Goal: Task Accomplishment & Management: Use online tool/utility

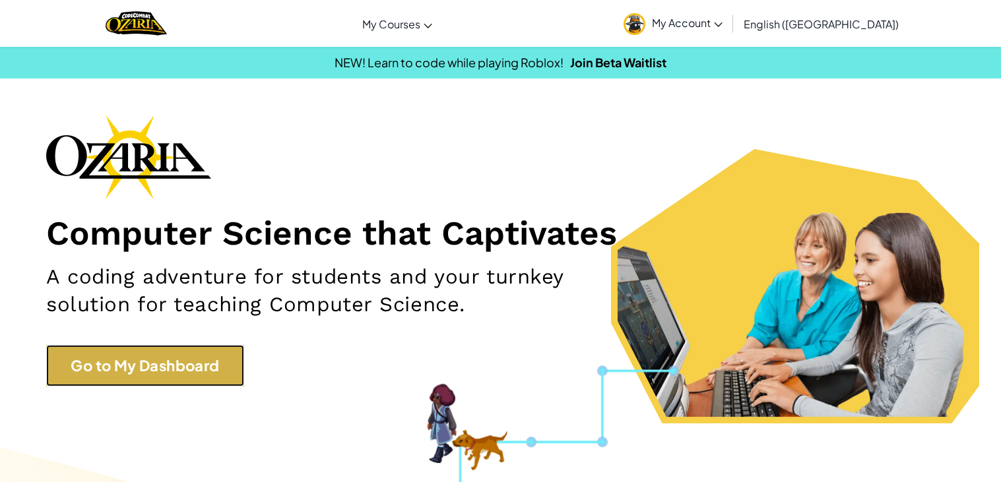
click at [195, 364] on link "Go to My Dashboard" at bounding box center [145, 366] width 198 height 42
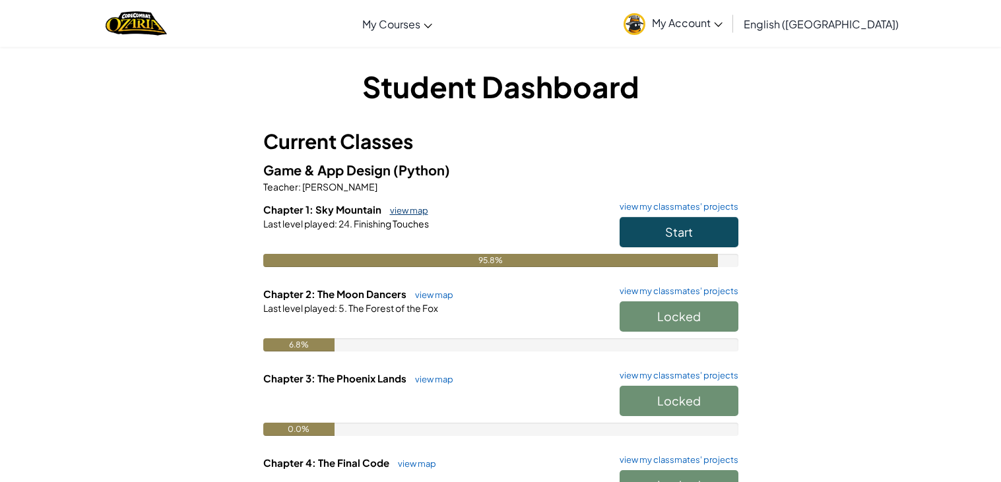
click at [406, 207] on link "view map" at bounding box center [405, 210] width 45 height 11
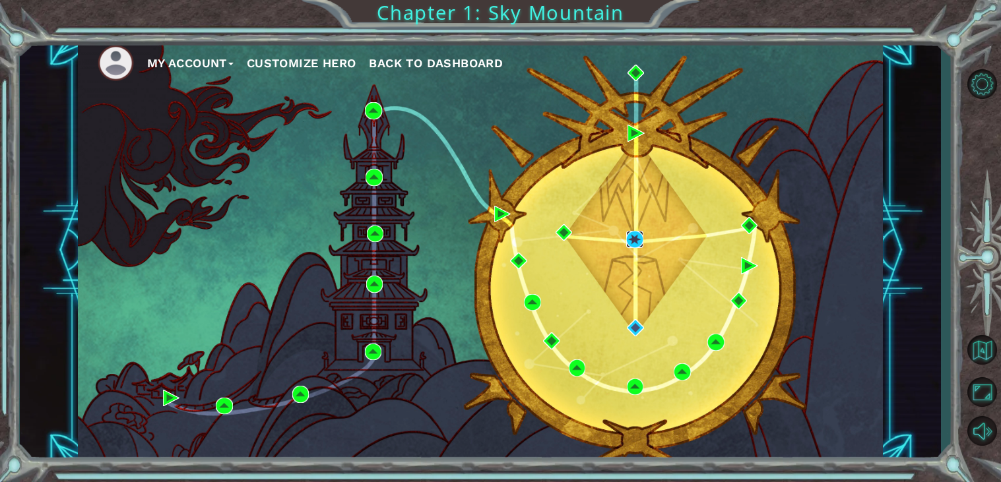
click at [638, 234] on img at bounding box center [634, 239] width 17 height 17
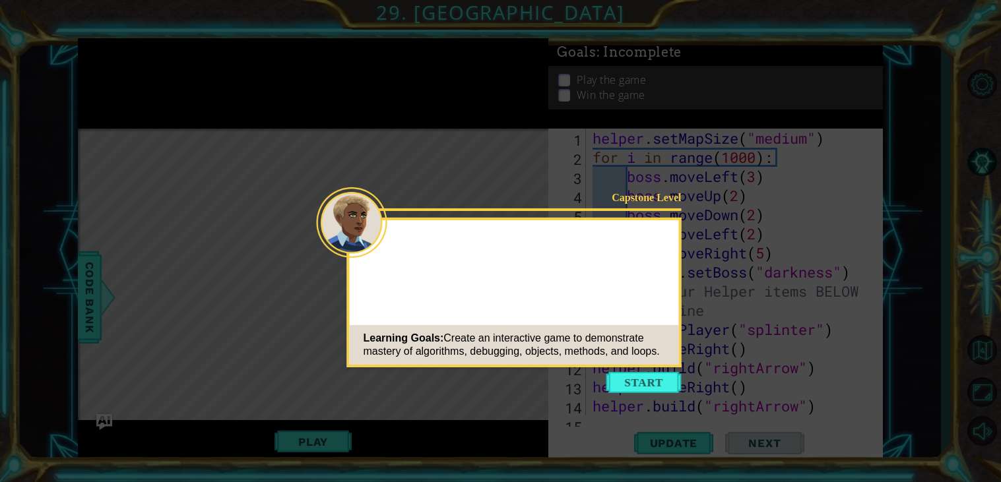
click at [348, 325] on div "Capstone Level Learning Goals: Create an interactive game to demonstrate master…" at bounding box center [514, 293] width 335 height 150
click at [302, 339] on icon at bounding box center [500, 241] width 1001 height 482
click at [655, 386] on button "Start" at bounding box center [644, 382] width 75 height 21
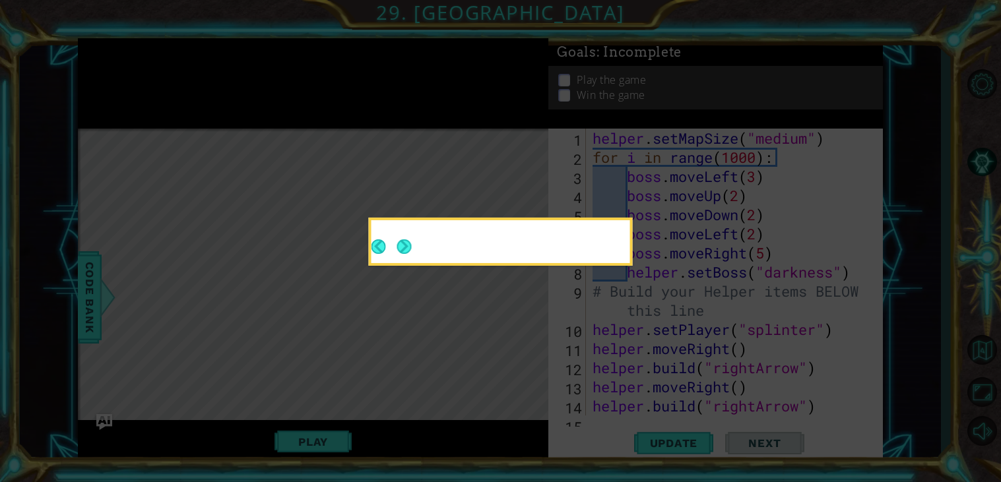
click at [644, 392] on icon at bounding box center [500, 241] width 1001 height 482
click at [405, 254] on button "Next" at bounding box center [404, 247] width 16 height 16
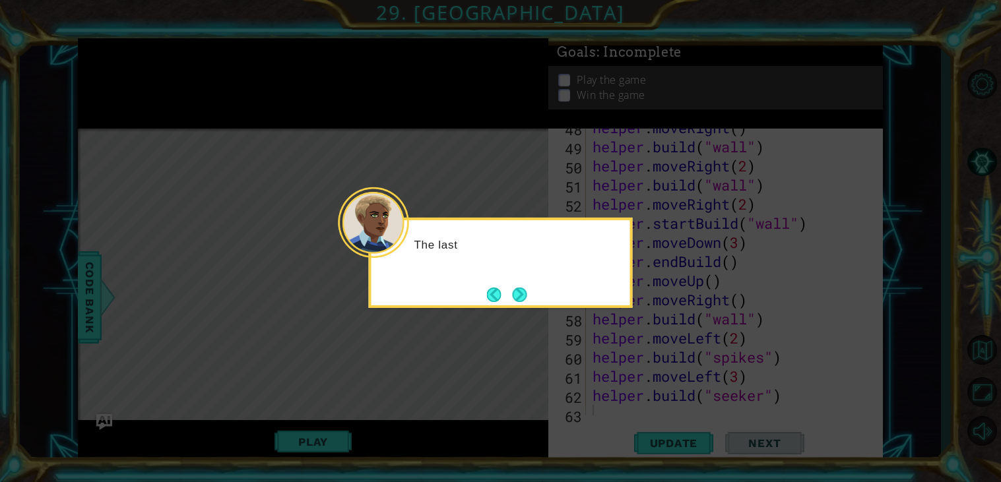
scroll to position [937, 0]
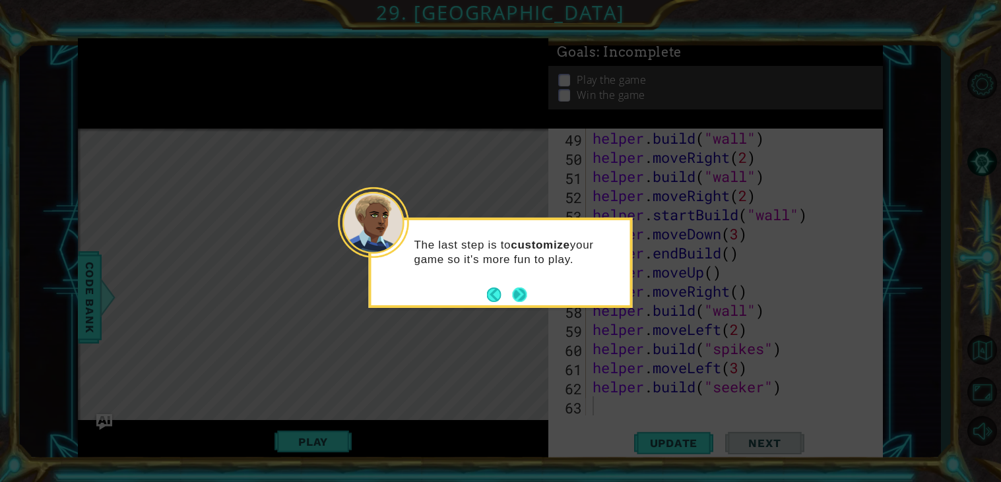
click at [524, 293] on button "Next" at bounding box center [519, 294] width 22 height 22
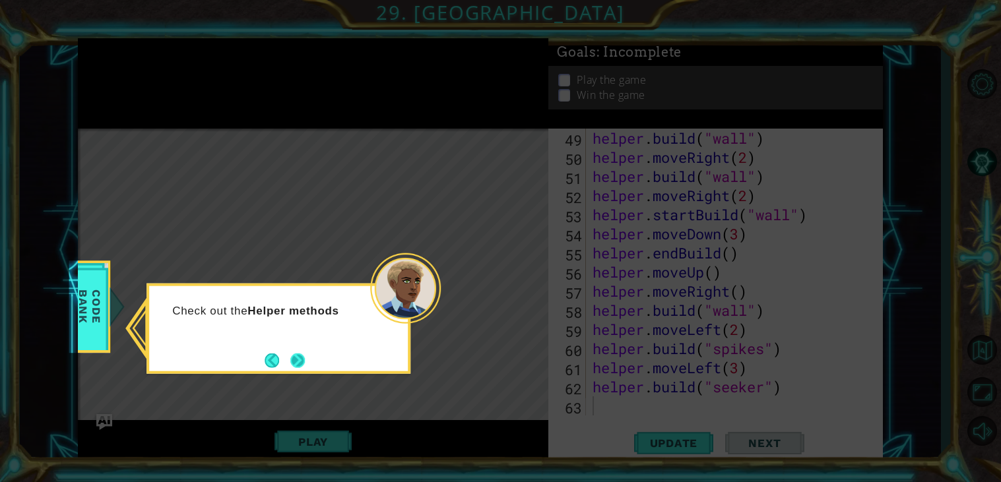
click at [304, 367] on button "Next" at bounding box center [298, 361] width 22 height 22
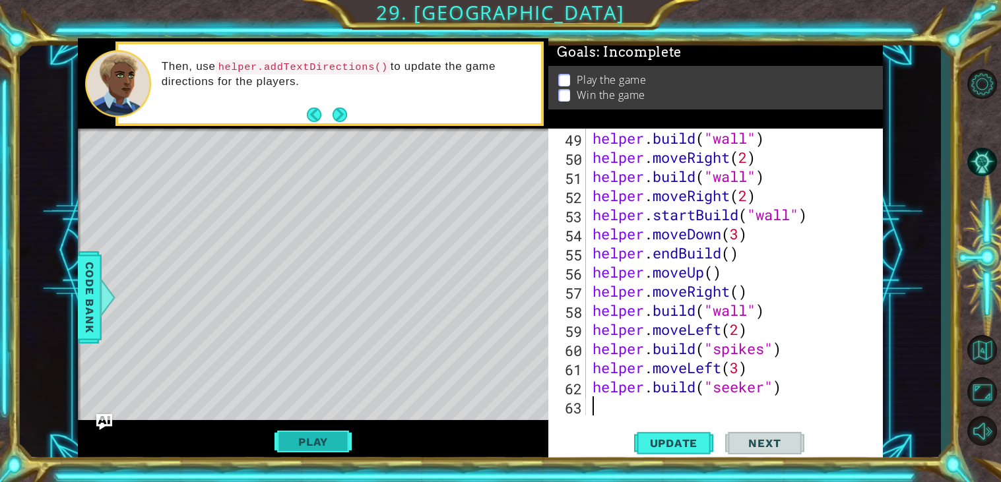
click at [311, 436] on button "Play" at bounding box center [313, 442] width 77 height 25
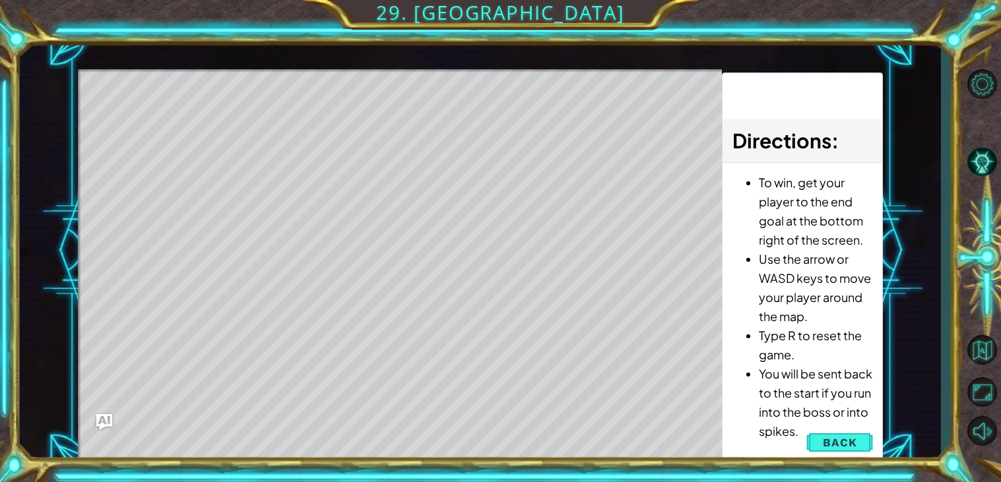
click at [408, 450] on div "Level Map" at bounding box center [383, 263] width 610 height 389
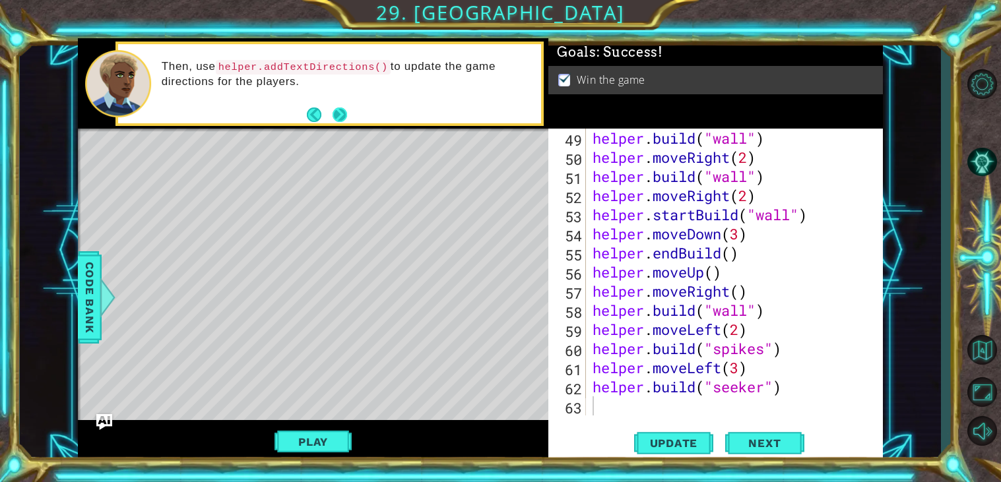
click at [345, 120] on button "Next" at bounding box center [339, 114] width 19 height 19
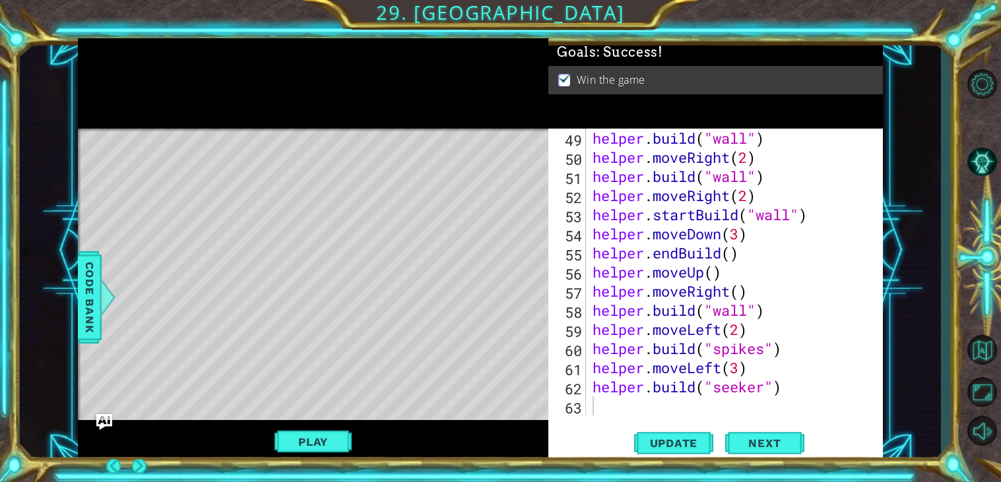
click at [339, 131] on div at bounding box center [313, 130] width 471 height 3
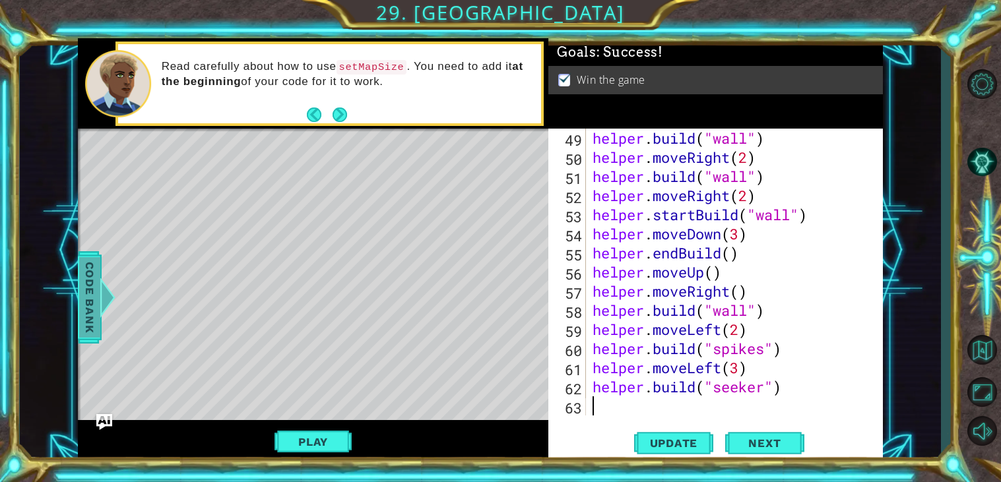
click at [102, 304] on div at bounding box center [107, 298] width 17 height 40
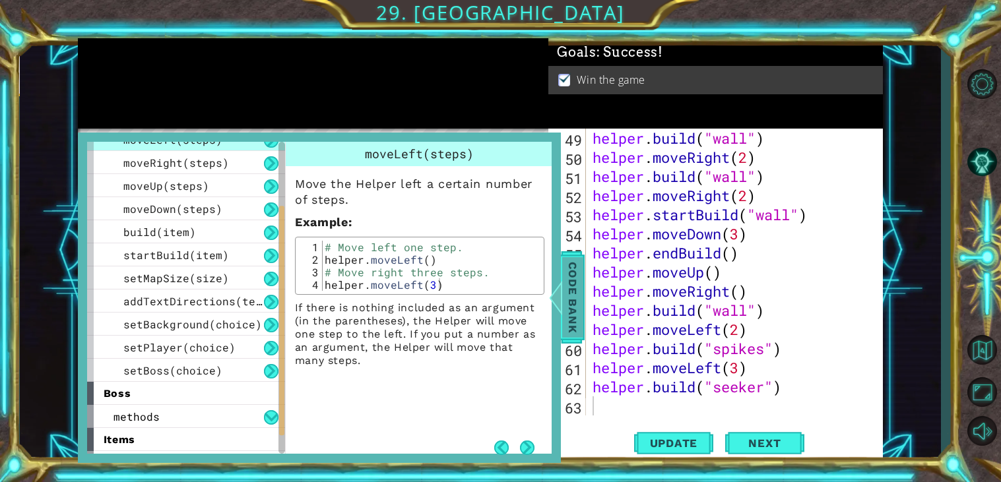
scroll to position [149, 0]
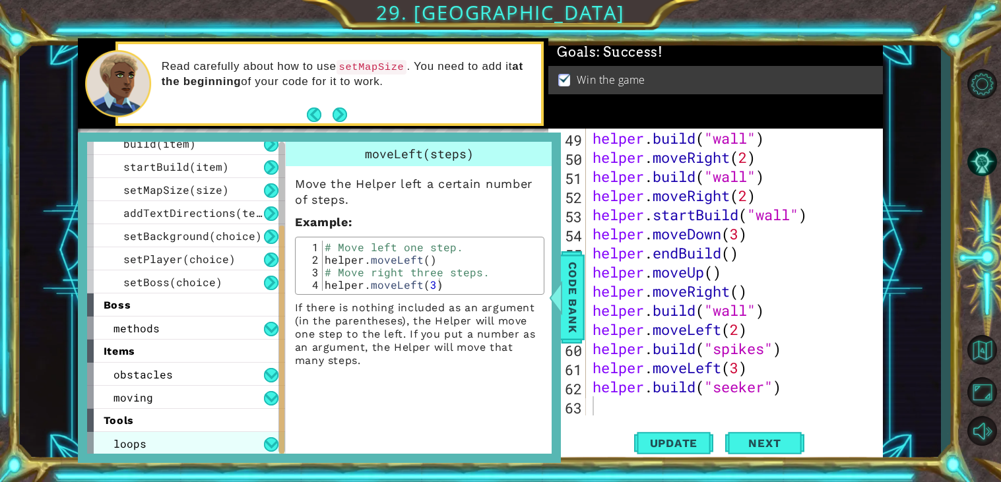
click at [226, 442] on div "loops" at bounding box center [186, 443] width 198 height 23
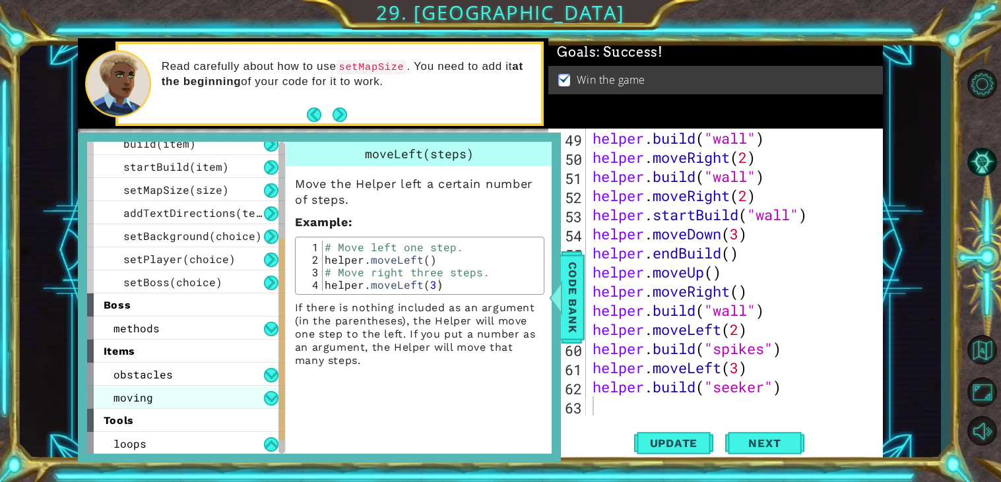
click at [259, 387] on div "moving" at bounding box center [186, 397] width 198 height 23
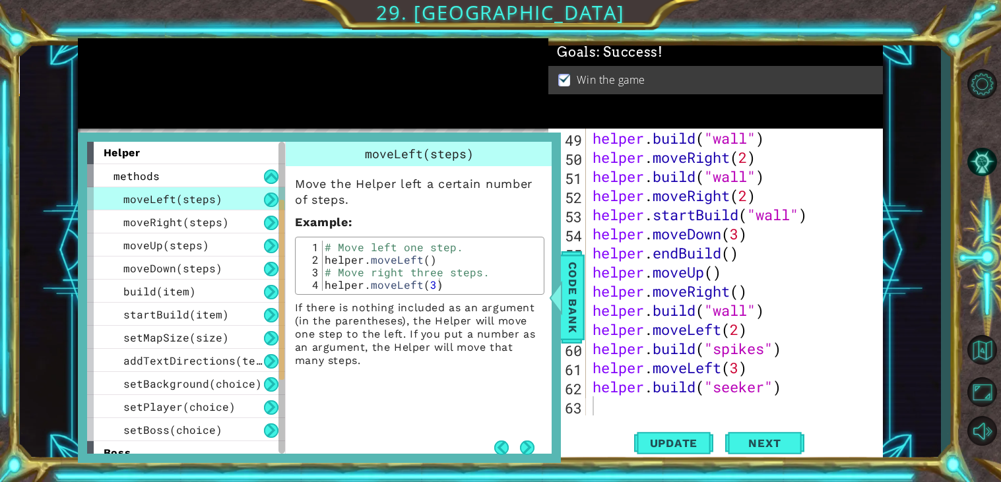
scroll to position [0, 0]
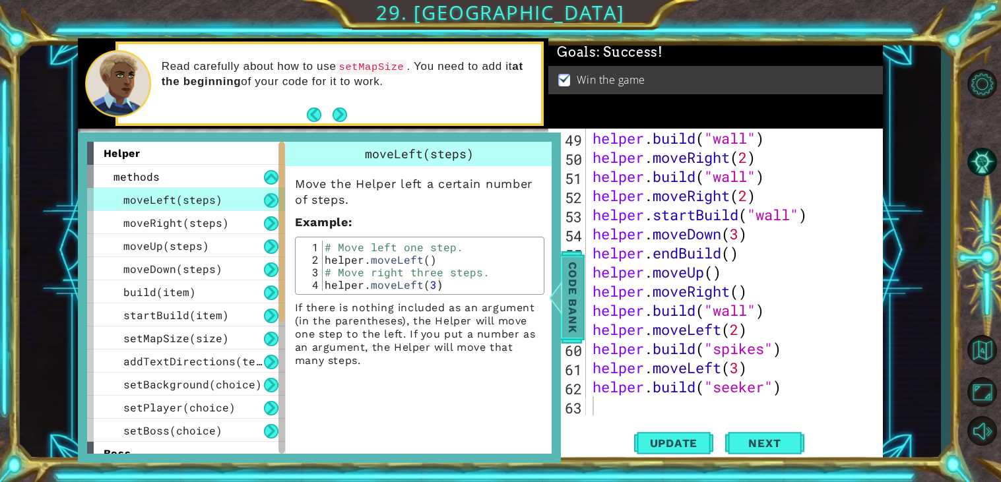
click at [565, 292] on span "Code Bank" at bounding box center [572, 297] width 21 height 81
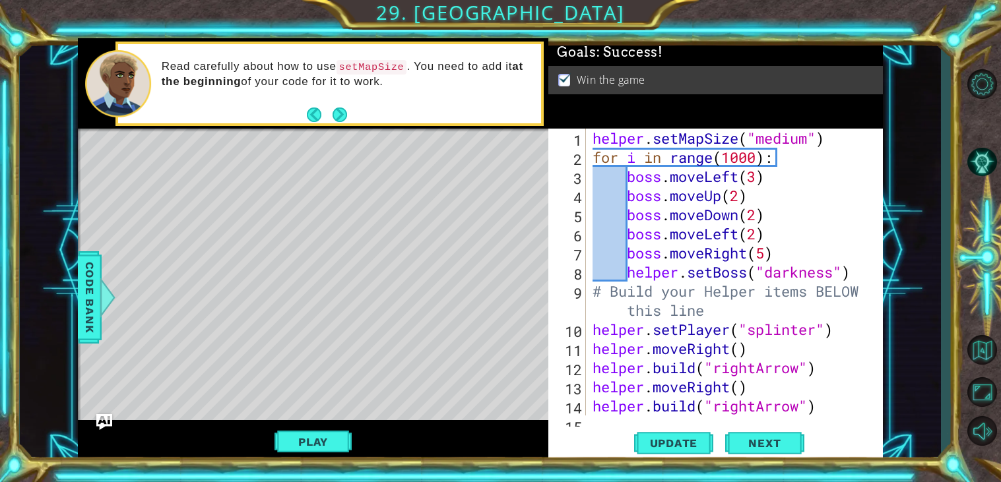
click at [732, 235] on div "helper . setMapSize ( "medium" ) for i in range ( 1000 ) : boss . moveLeft ( 3 …" at bounding box center [738, 291] width 296 height 325
click at [807, 310] on div "helper . setMapSize ( "medium" ) for i in range ( 1000 ) : boss . moveLeft ( 3 …" at bounding box center [738, 291] width 296 height 325
click at [727, 303] on div "helper . setMapSize ( "medium" ) for i in range ( 1000 ) : boss . moveLeft ( 3 …" at bounding box center [738, 291] width 296 height 325
click at [710, 220] on div "helper . setMapSize ( "medium" ) for i in range ( 1000 ) : boss . moveLeft ( 3 …" at bounding box center [738, 291] width 296 height 325
click at [734, 301] on div "helper . setMapSize ( "medium" ) for i in range ( 1000 ) : boss . moveLeft ( 3 …" at bounding box center [738, 291] width 296 height 325
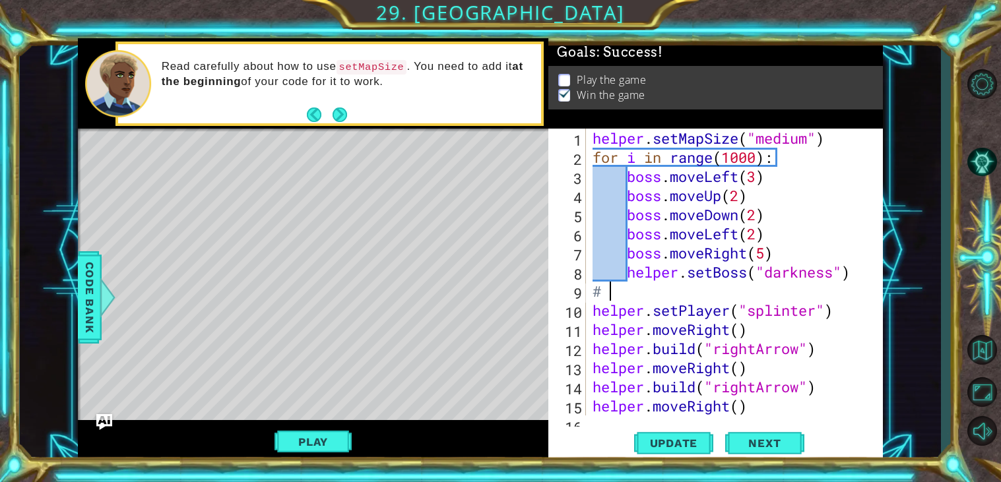
type textarea "#"
type textarea "helper.setBoss("darkness")"
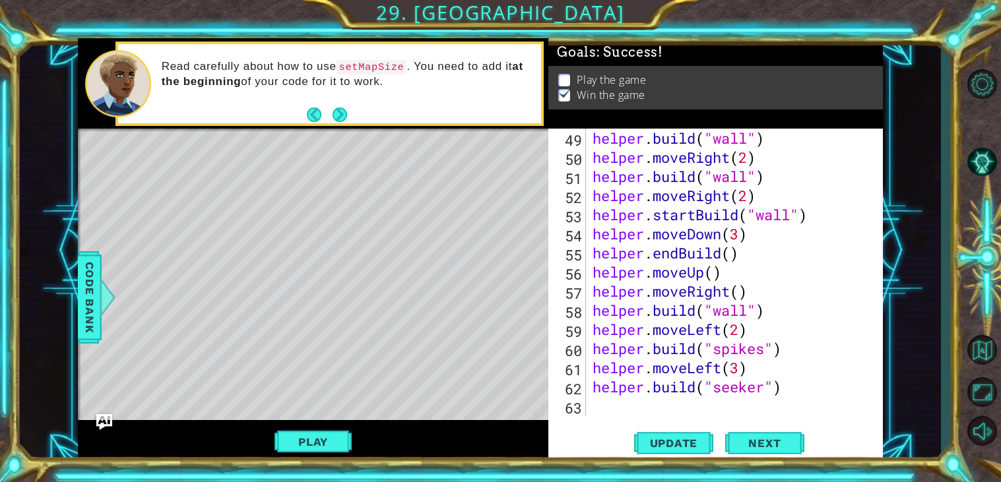
scroll to position [918, 0]
click at [686, 448] on span "Update" at bounding box center [674, 443] width 75 height 13
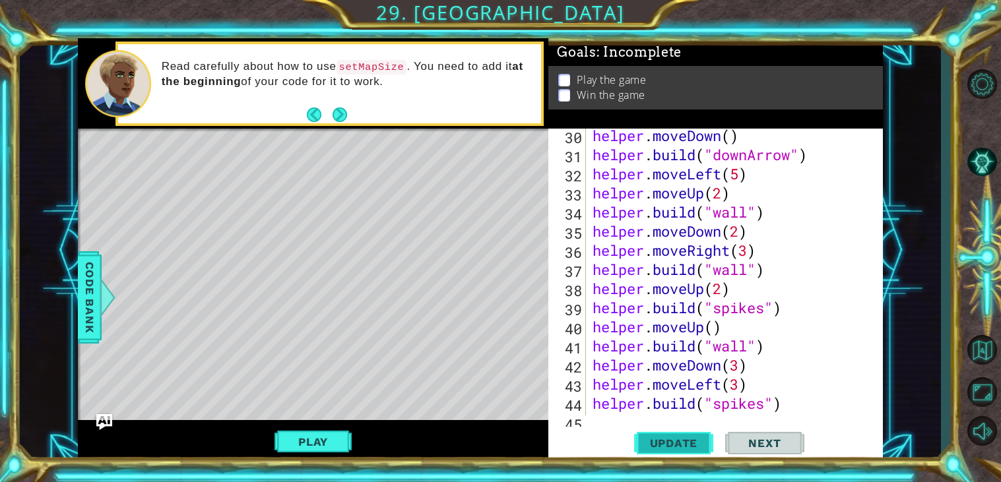
scroll to position [496, 0]
click at [748, 231] on div "helper . moveDown ( ) helper . build ( "downArrow" ) helper . moveLeft ( 5 ) he…" at bounding box center [738, 288] width 296 height 325
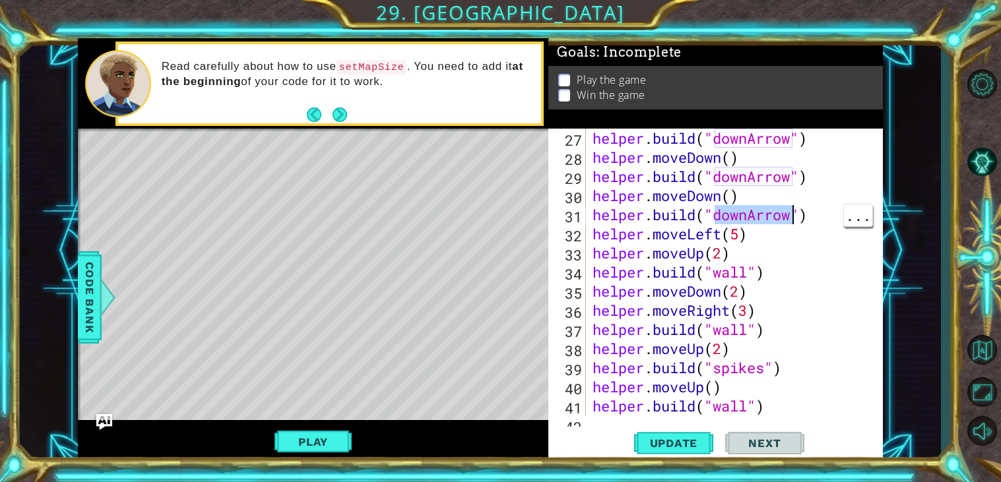
click at [775, 177] on div "helper . moveDown ( ) helper . build ( "downArrow" ) helper . moveDown ( ) help…" at bounding box center [738, 272] width 296 height 325
click at [659, 228] on div "helper . moveDown ( ) helper . build ( "downArrow" ) helper . moveDown ( ) help…" at bounding box center [738, 272] width 296 height 325
click at [667, 312] on div "helper . moveDown ( ) helper . build ( "downArrow" ) helper . moveDown ( ) help…" at bounding box center [738, 272] width 296 height 325
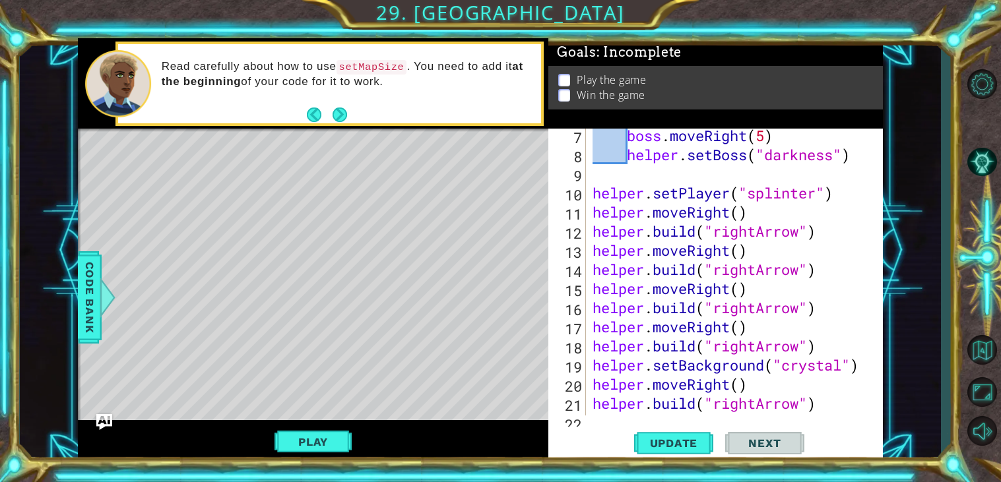
scroll to position [117, 0]
click at [811, 274] on div "boss . moveRight ( 5 ) helper . setBoss ( "darkness" ) helper . setPlayer ( "sp…" at bounding box center [738, 288] width 296 height 325
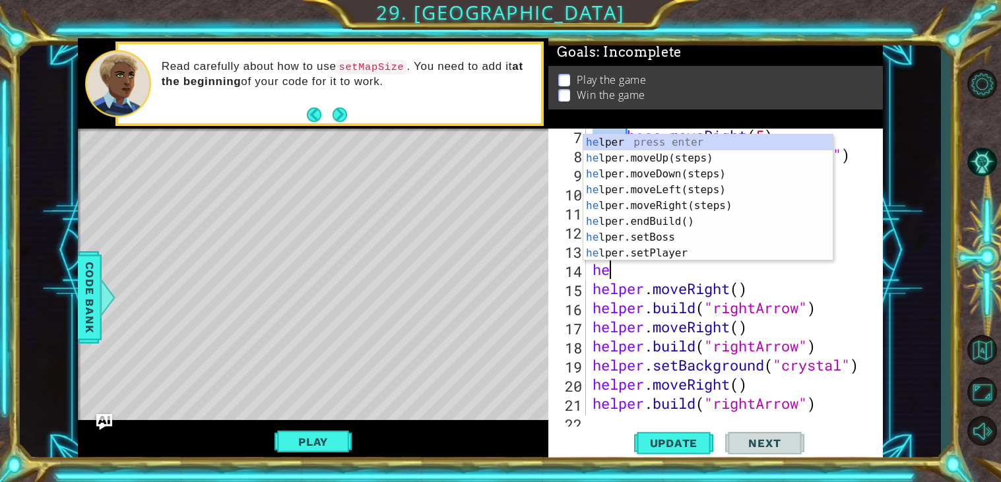
type textarea "h"
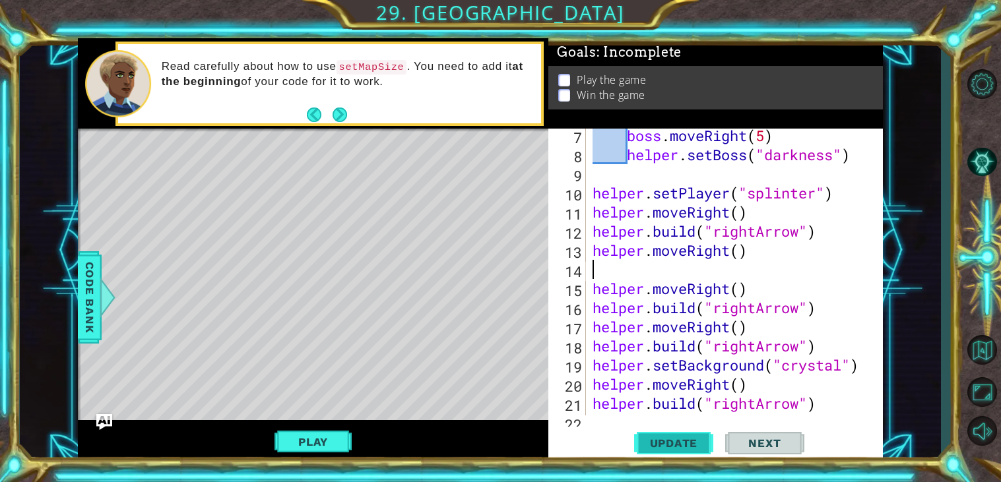
click at [684, 441] on span "Update" at bounding box center [674, 443] width 75 height 13
type textarea "helper.moveRight()"
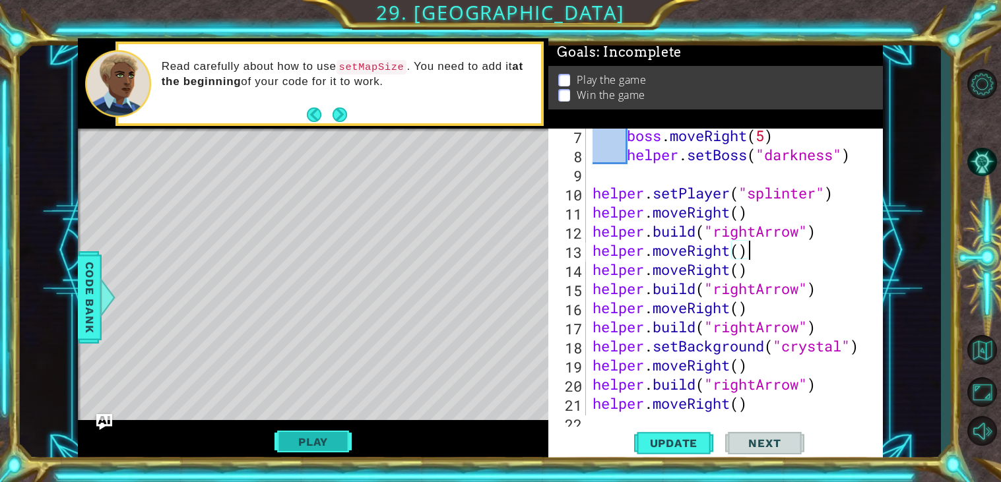
click at [300, 443] on button "Play" at bounding box center [313, 442] width 77 height 25
